Goal: Complete application form

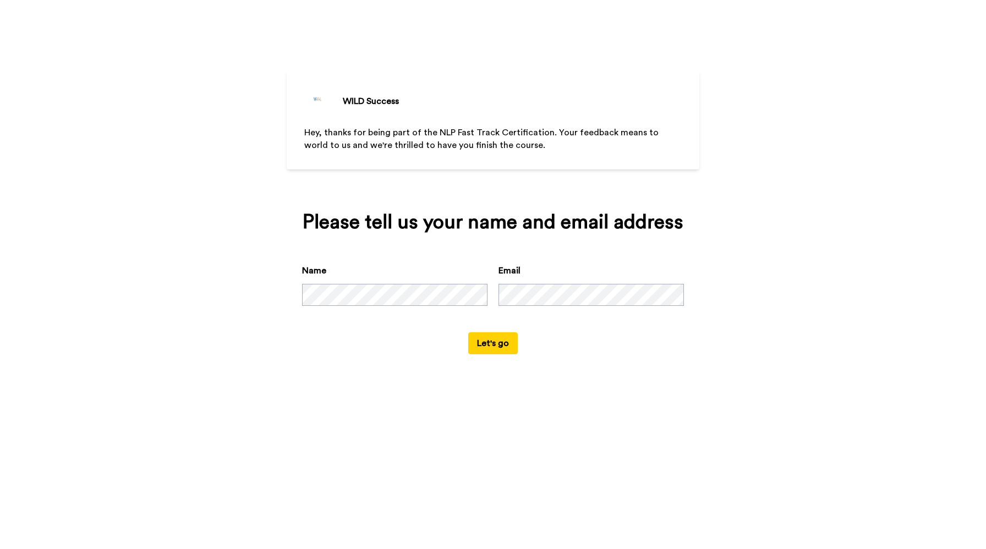
click at [486, 344] on button "Let's go" at bounding box center [493, 343] width 50 height 22
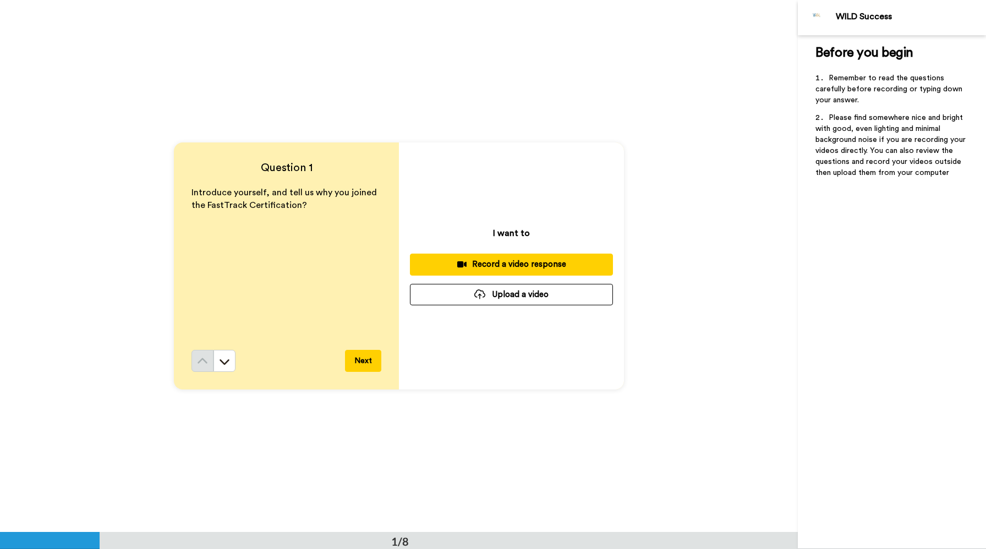
click at [506, 267] on div "Record a video response" at bounding box center [511, 265] width 185 height 12
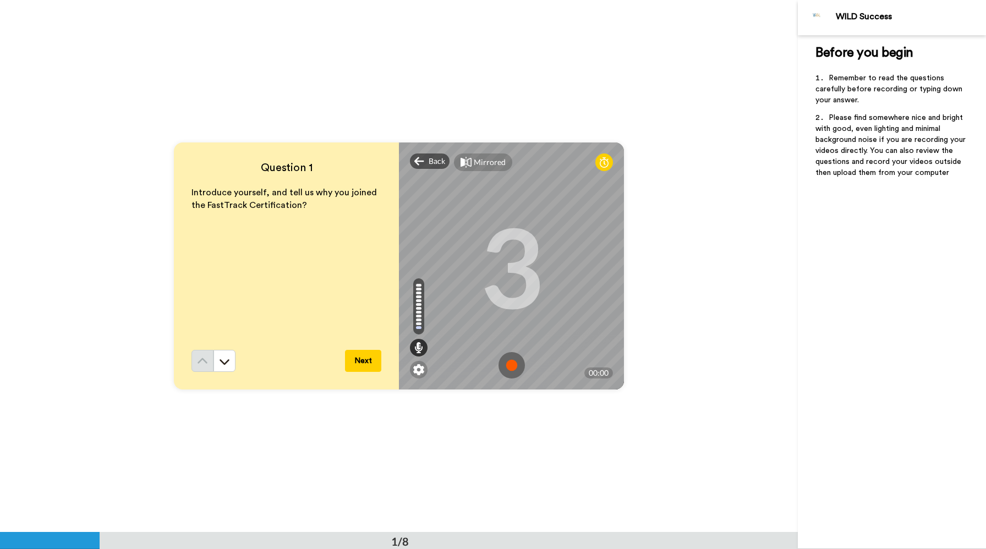
click at [509, 366] on img at bounding box center [511, 365] width 26 height 26
click at [362, 364] on button "Next" at bounding box center [363, 361] width 36 height 22
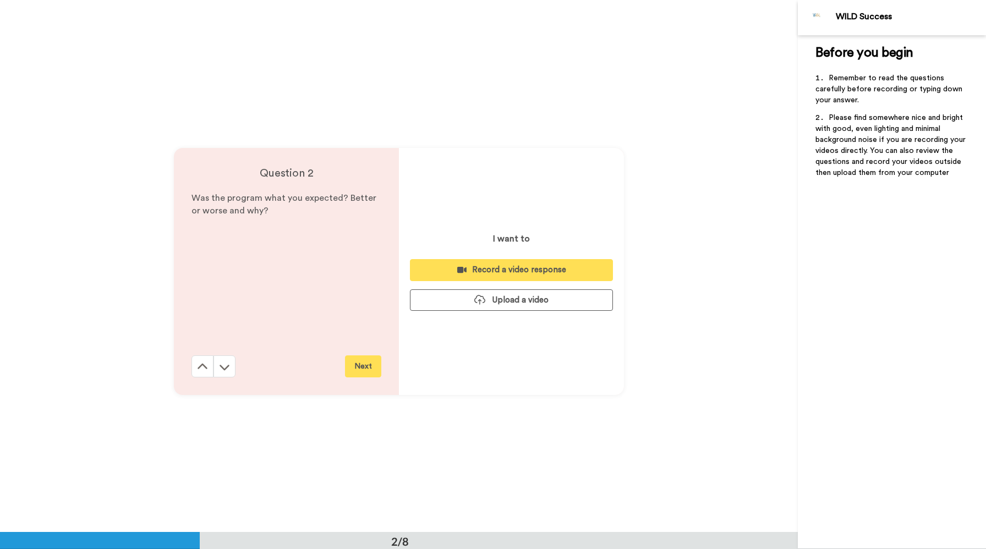
scroll to position [532, 0]
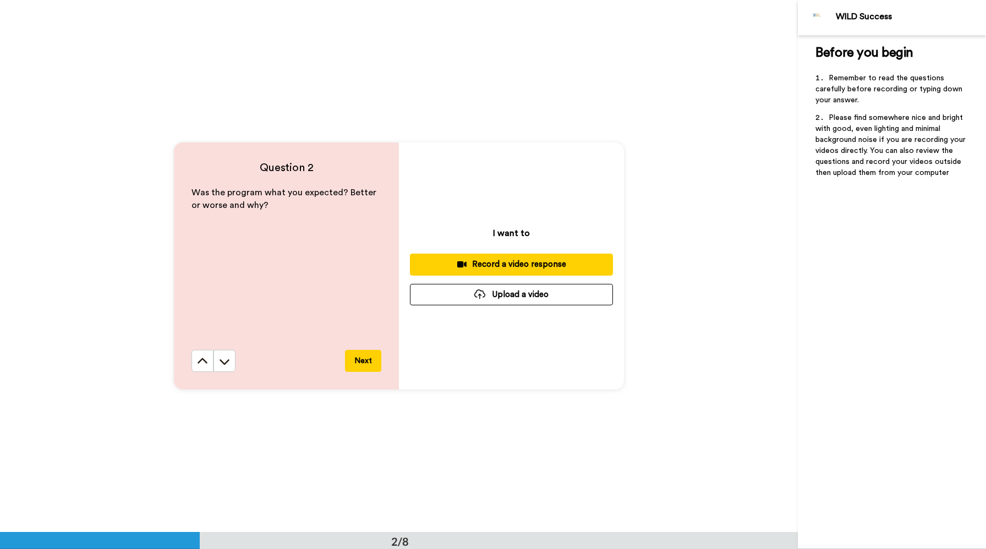
click at [499, 265] on div "Record a video response" at bounding box center [511, 265] width 185 height 12
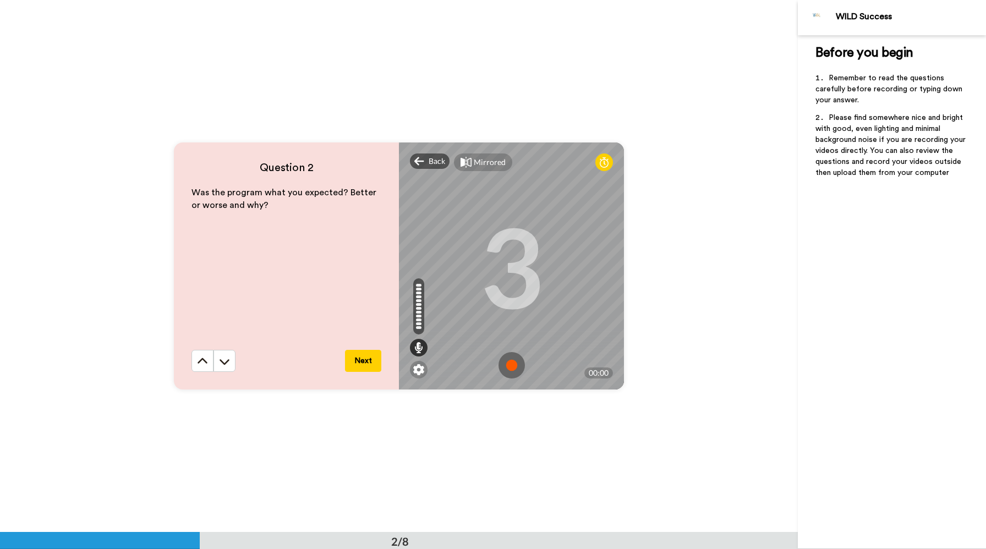
click at [513, 366] on img at bounding box center [511, 365] width 26 height 26
click at [353, 364] on button "Next" at bounding box center [363, 361] width 36 height 22
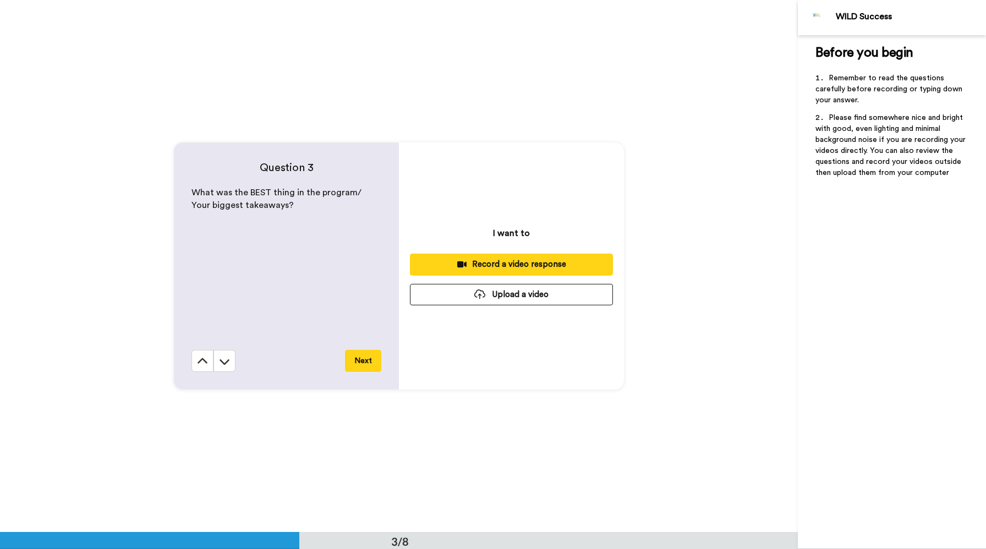
scroll to position [1064, 0]
click at [524, 266] on div "Record a video response" at bounding box center [511, 265] width 185 height 12
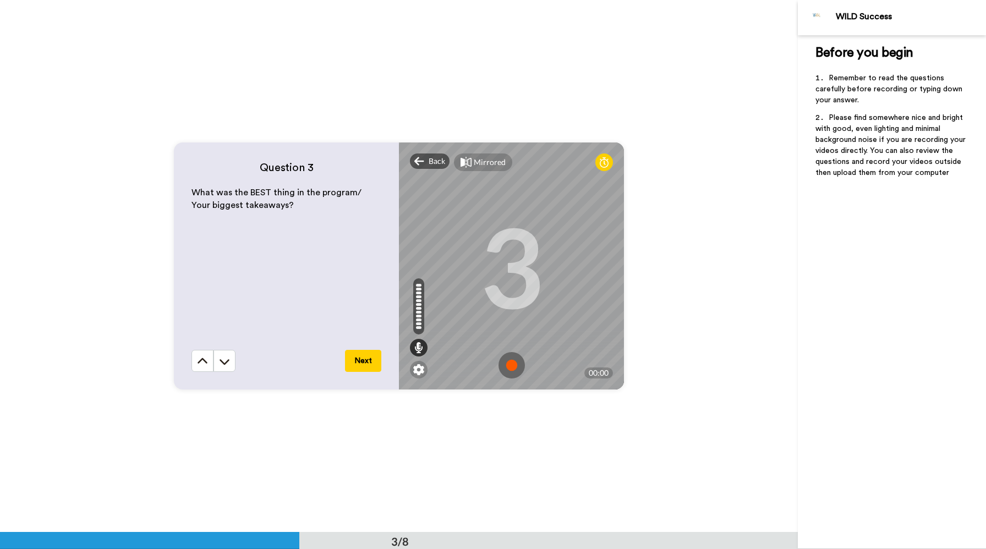
click at [510, 365] on img at bounding box center [511, 365] width 26 height 26
click at [379, 360] on button "Next" at bounding box center [363, 361] width 36 height 22
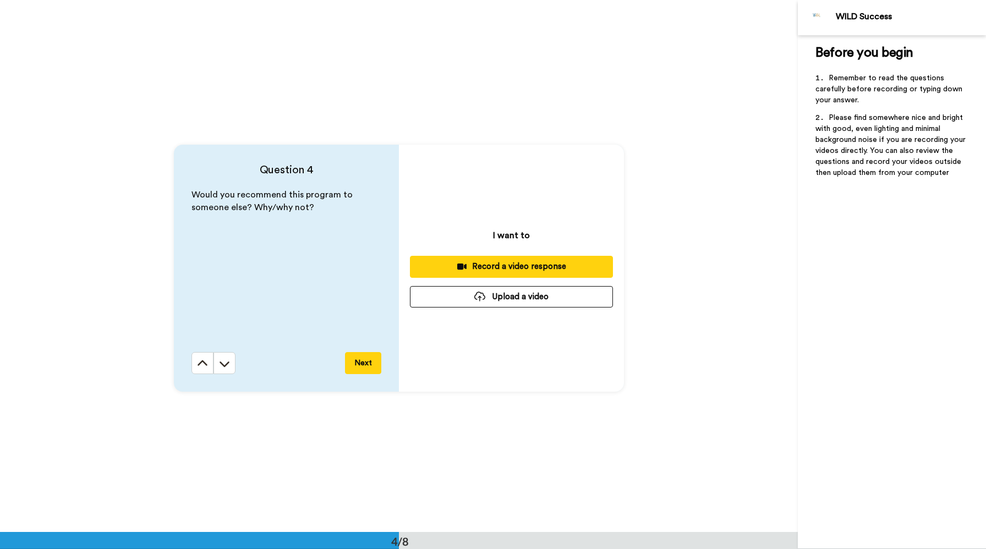
scroll to position [1596, 0]
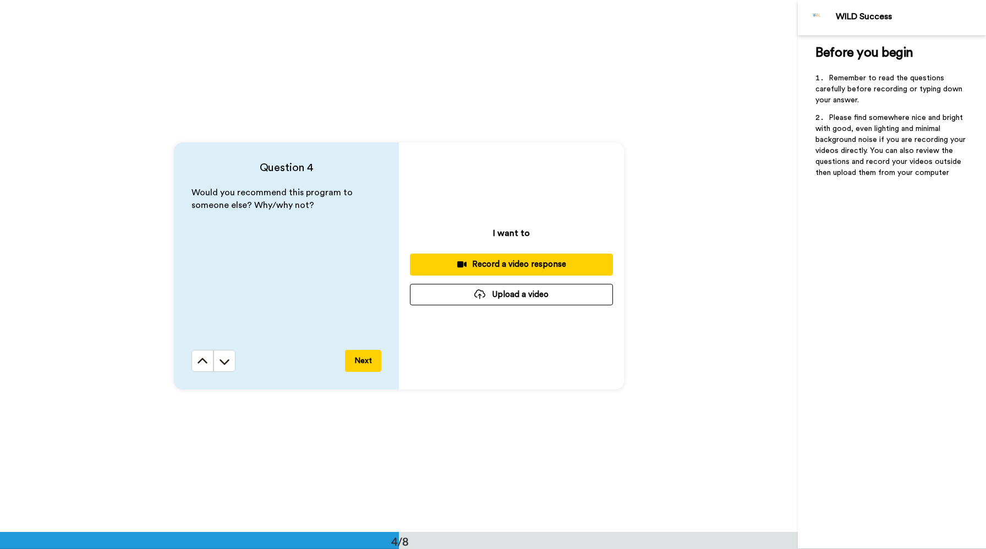
click at [517, 263] on div "Record a video response" at bounding box center [511, 265] width 185 height 12
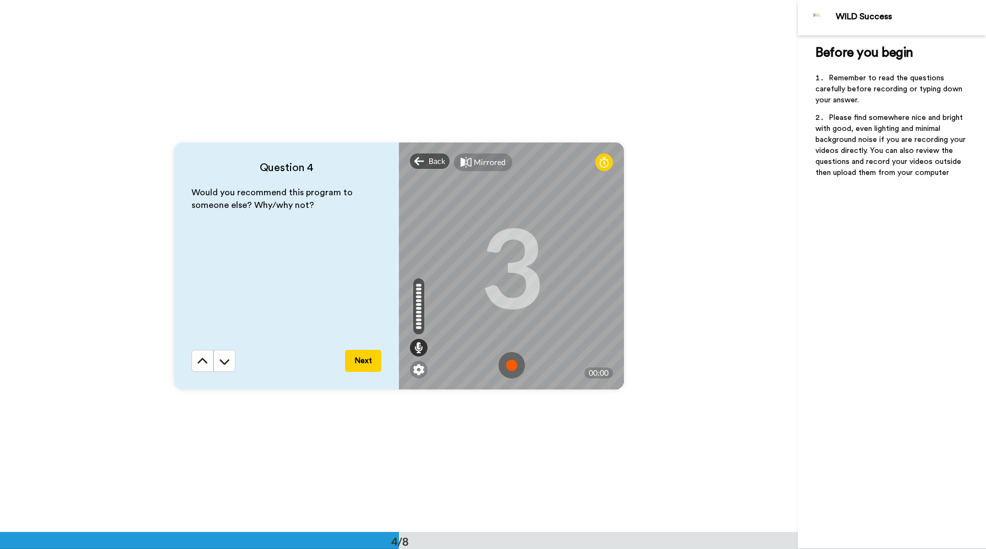
click at [509, 369] on img at bounding box center [511, 365] width 26 height 26
click at [360, 361] on button "Next" at bounding box center [363, 361] width 36 height 22
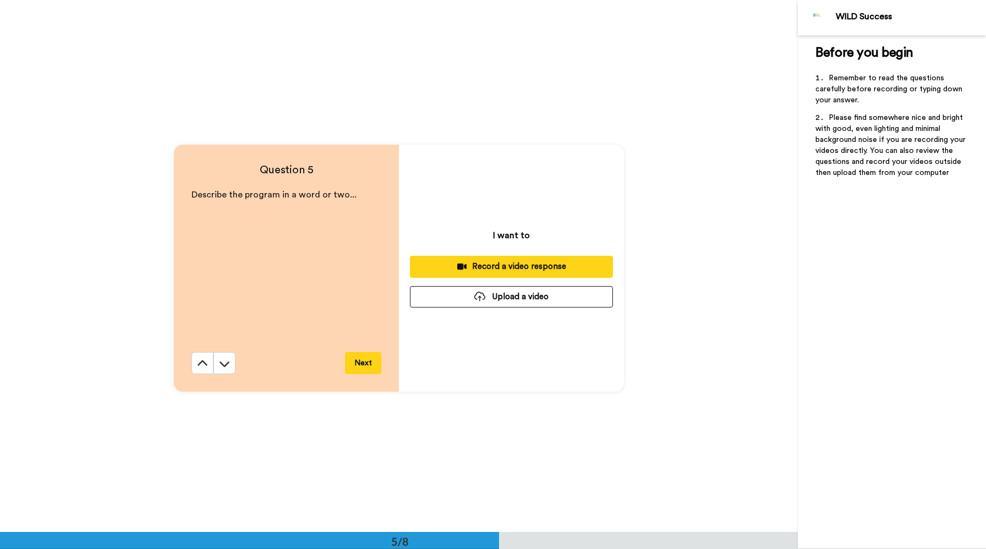
scroll to position [2128, 0]
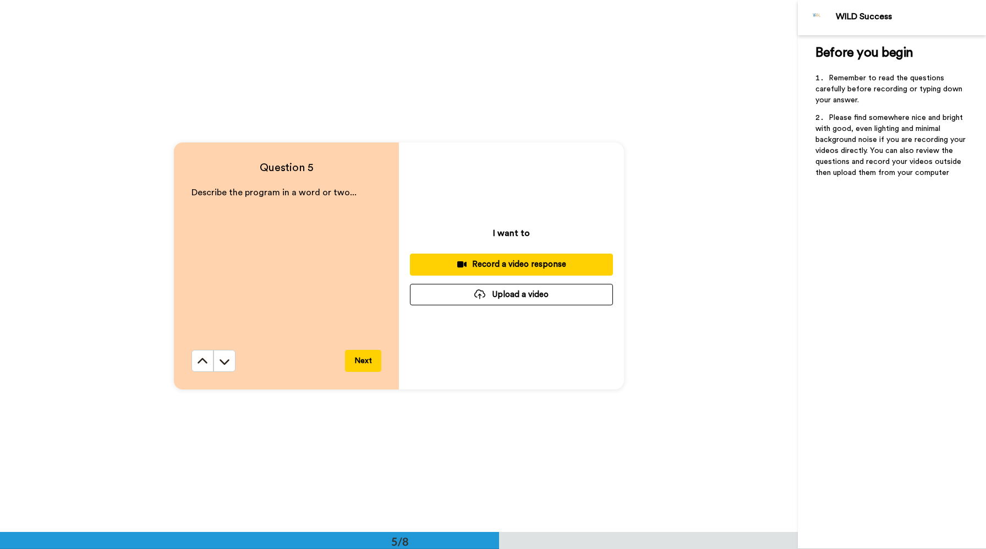
click at [532, 263] on div "Record a video response" at bounding box center [511, 265] width 185 height 12
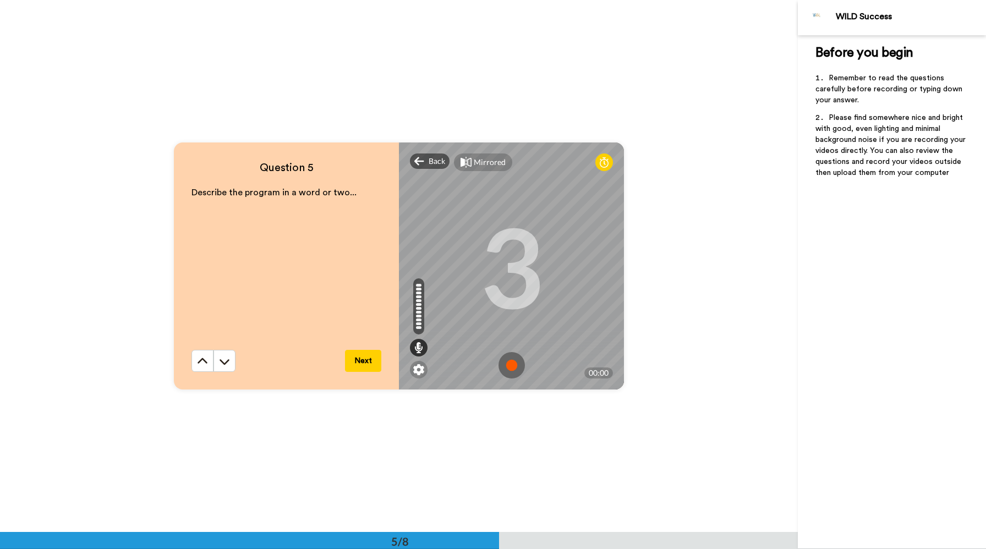
click at [513, 360] on img at bounding box center [511, 365] width 26 height 26
click at [361, 361] on button "Next" at bounding box center [363, 361] width 36 height 22
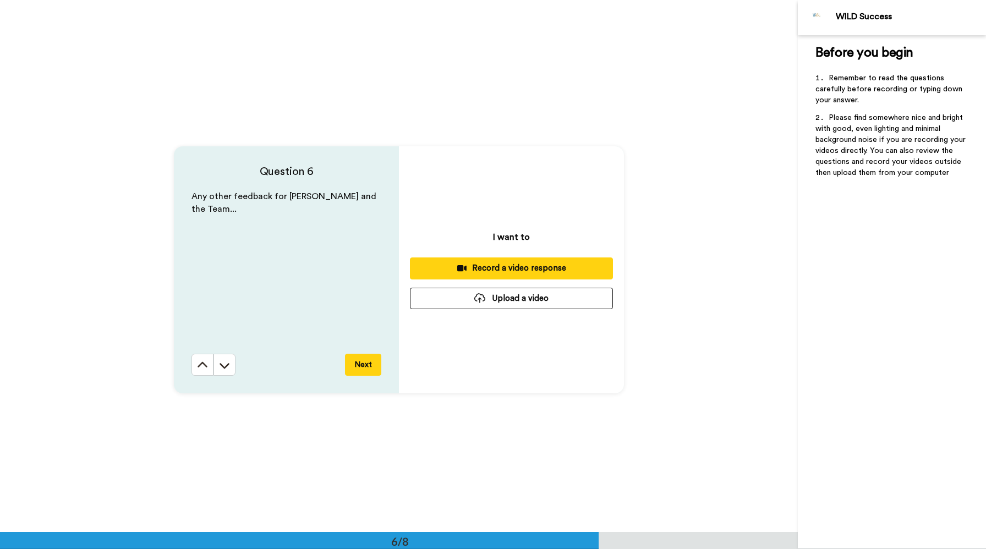
scroll to position [2659, 0]
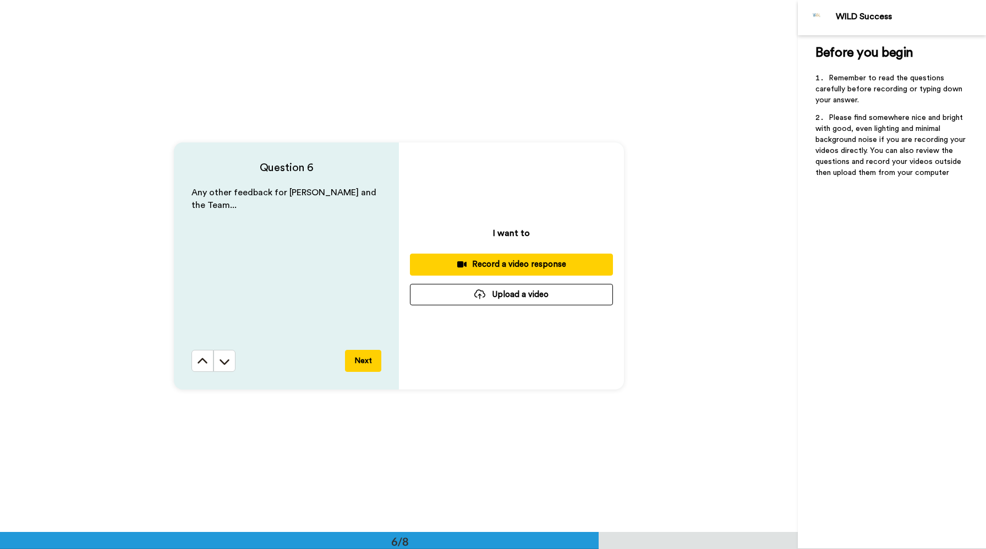
click at [365, 363] on button "Next" at bounding box center [363, 361] width 36 height 22
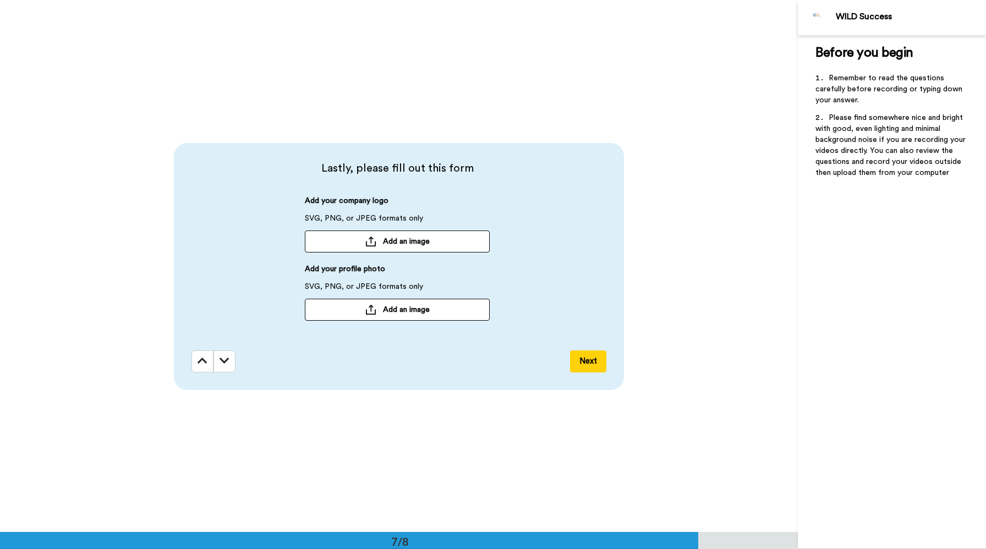
scroll to position [3191, 0]
click at [389, 308] on span "Add an image" at bounding box center [406, 309] width 47 height 11
click at [587, 364] on button "Next" at bounding box center [588, 361] width 36 height 22
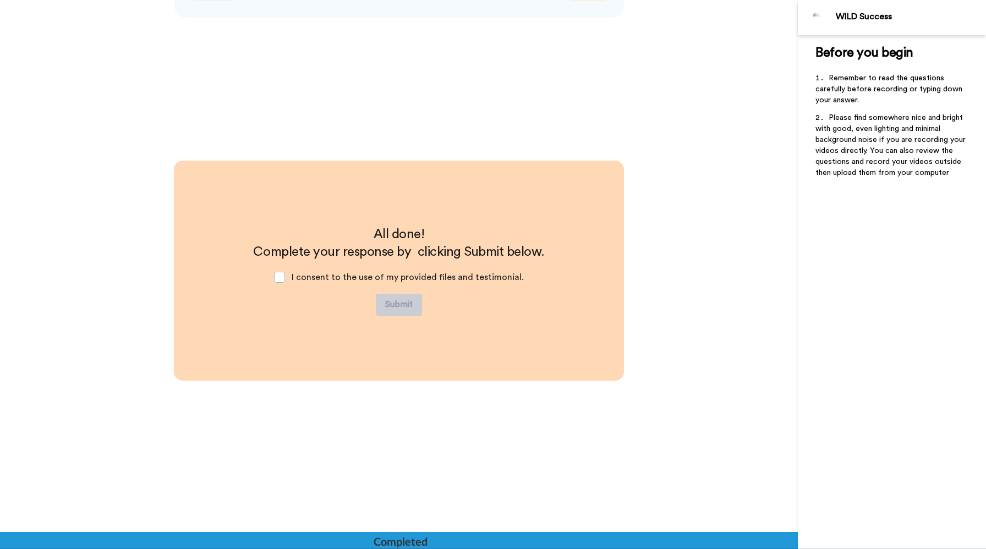
scroll to position [3568, 0]
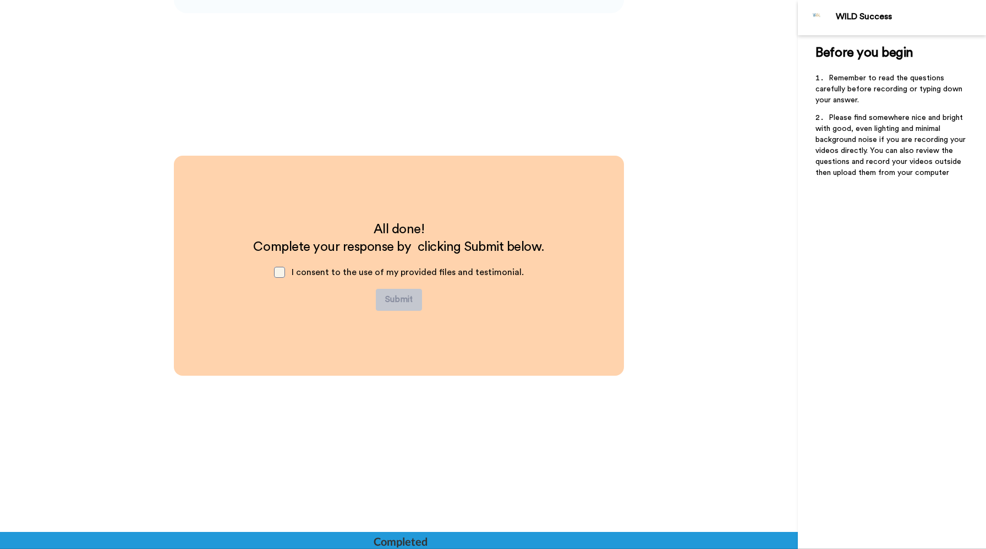
click at [285, 273] on span at bounding box center [279, 272] width 11 height 11
click at [391, 296] on button "Submit" at bounding box center [399, 300] width 46 height 22
